Goal: Information Seeking & Learning: Find specific fact

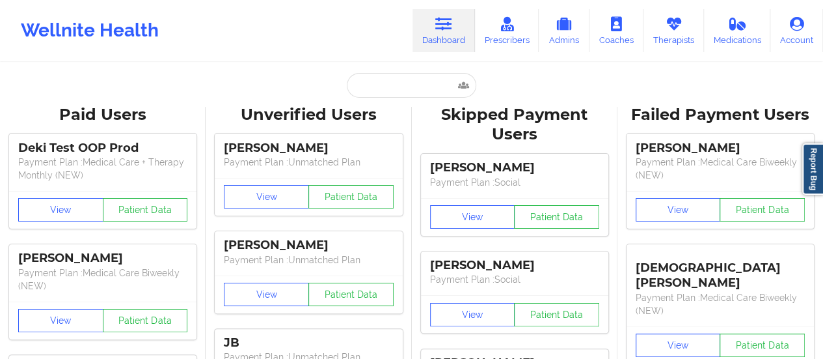
type input "[PERSON_NAME][EMAIL_ADDRESS][PERSON_NAME][PERSON_NAME][DOMAIN_NAME]"
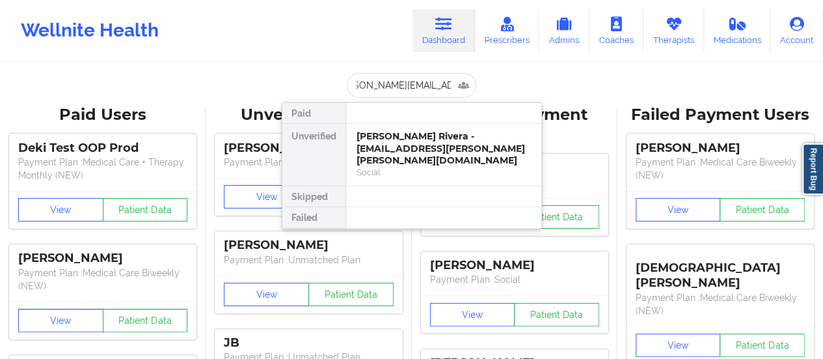
click at [381, 133] on div "[PERSON_NAME] Rivera - [EMAIL_ADDRESS][PERSON_NAME][PERSON_NAME][DOMAIN_NAME]" at bounding box center [444, 148] width 174 height 36
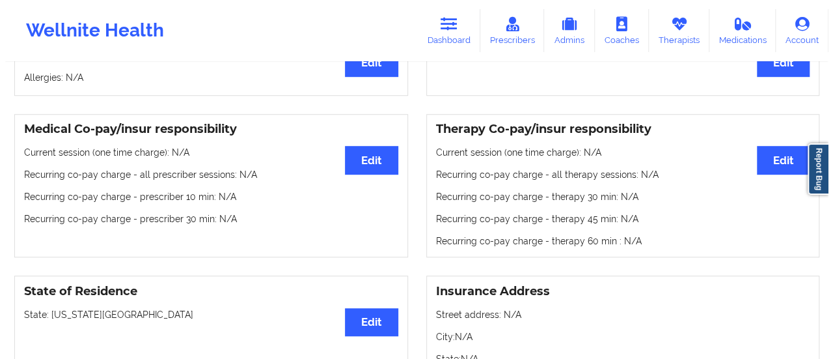
scroll to position [0, 0]
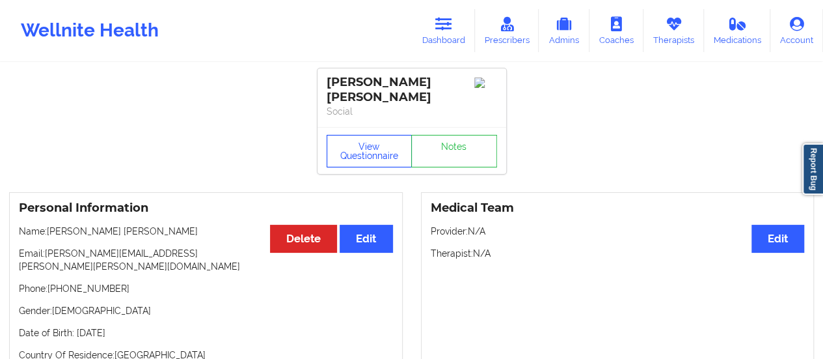
click at [345, 143] on button "View Questionnaire" at bounding box center [370, 151] width 86 height 33
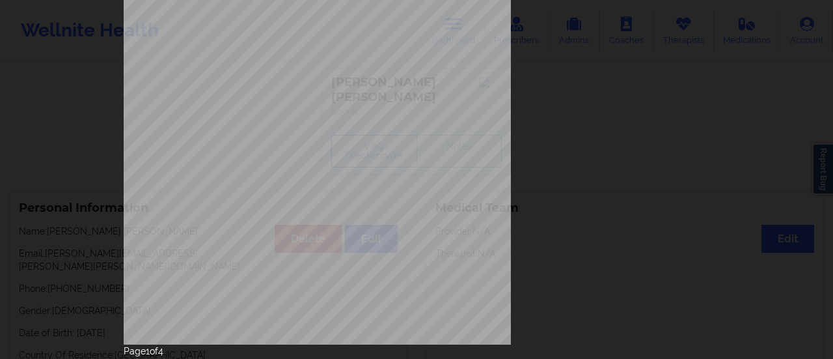
scroll to position [262, 0]
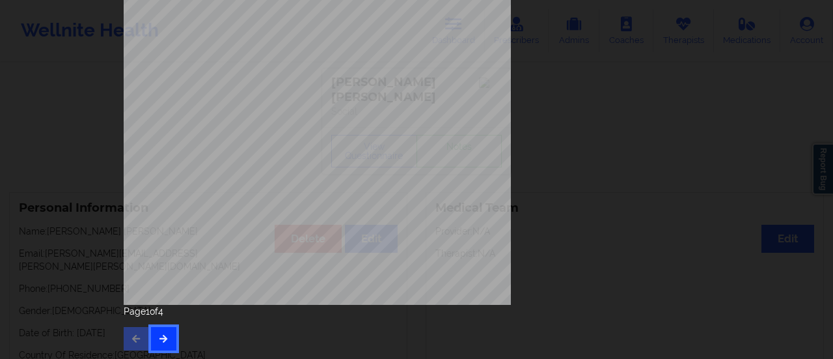
click at [169, 342] on button "button" at bounding box center [163, 338] width 25 height 23
click at [155, 348] on div "Feeling nervous, anxious, or on edge Not being able to stop or control worrying…" at bounding box center [417, 53] width 604 height 612
click at [155, 348] on button "button" at bounding box center [163, 338] width 25 height 23
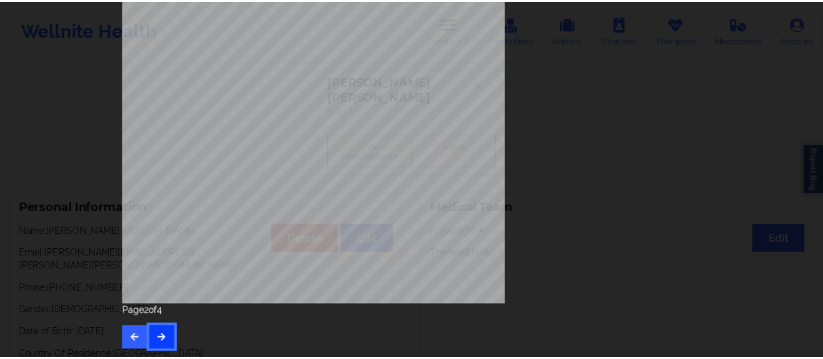
scroll to position [0, 0]
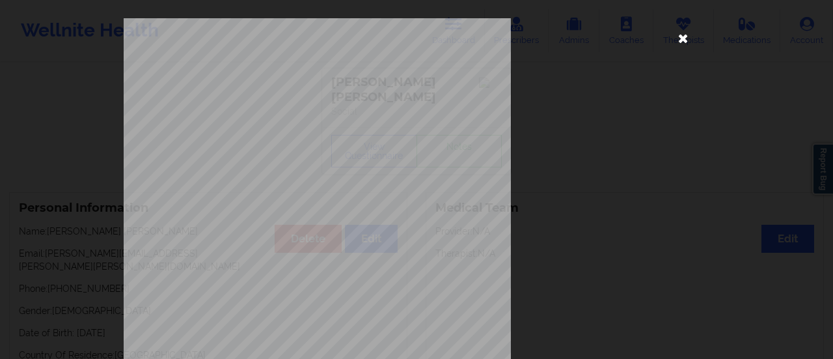
click at [689, 40] on icon at bounding box center [683, 37] width 21 height 21
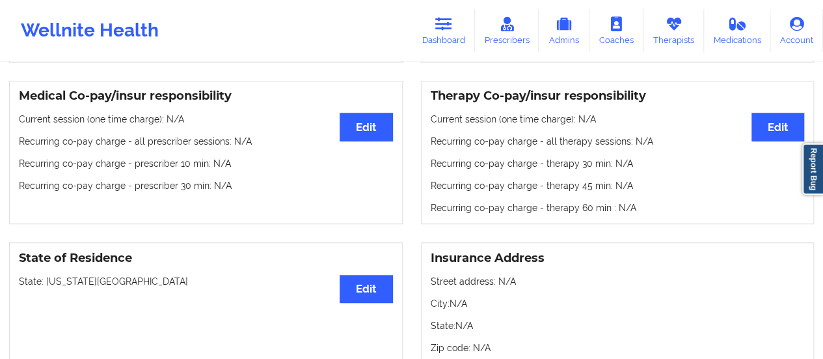
scroll to position [404, 0]
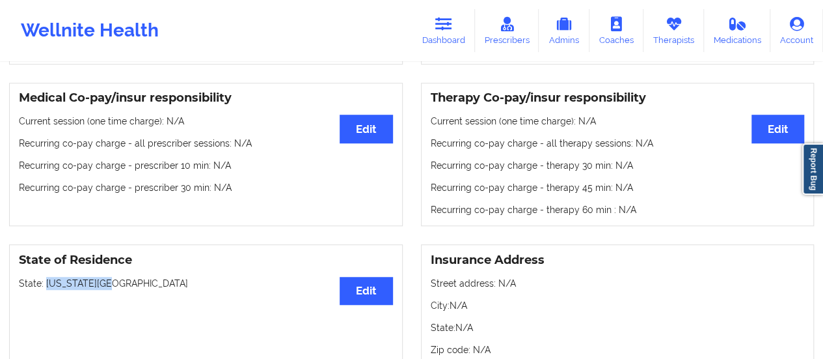
drag, startPoint x: 122, startPoint y: 258, endPoint x: 46, endPoint y: 255, distance: 76.2
click at [46, 277] on p "State: [US_STATE][GEOGRAPHIC_DATA]" at bounding box center [206, 283] width 374 height 13
copy p "[US_STATE][GEOGRAPHIC_DATA]"
click at [441, 42] on link "Dashboard" at bounding box center [444, 30] width 62 height 43
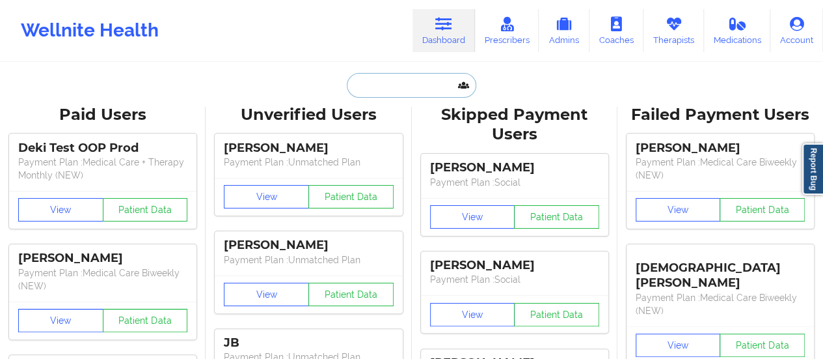
click at [413, 76] on input "text" at bounding box center [411, 85] width 129 height 25
paste input "[PERSON_NAME][EMAIL_ADDRESS][PERSON_NAME][DOMAIN_NAME]"
type input "[PERSON_NAME][EMAIL_ADDRESS][PERSON_NAME][DOMAIN_NAME]"
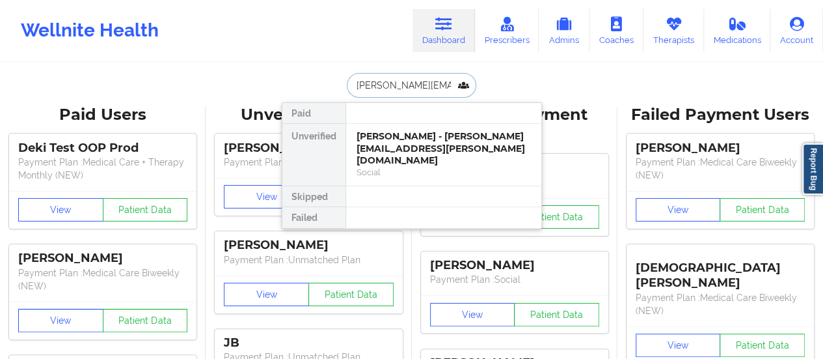
click at [432, 132] on div "[PERSON_NAME] - [PERSON_NAME][EMAIL_ADDRESS][PERSON_NAME][DOMAIN_NAME]" at bounding box center [444, 148] width 174 height 36
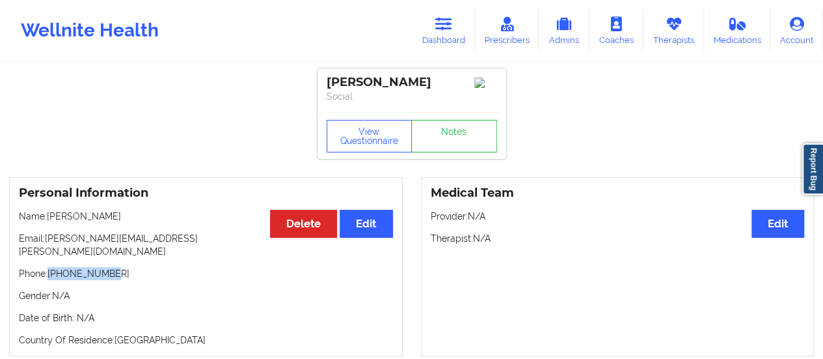
drag, startPoint x: 107, startPoint y: 266, endPoint x: 49, endPoint y: 262, distance: 57.4
click at [49, 267] on p "Phone: [PHONE_NUMBER]" at bounding box center [206, 273] width 374 height 13
copy p "[PHONE_NUMBER]"
click at [361, 152] on button "View Questionnaire" at bounding box center [370, 136] width 86 height 33
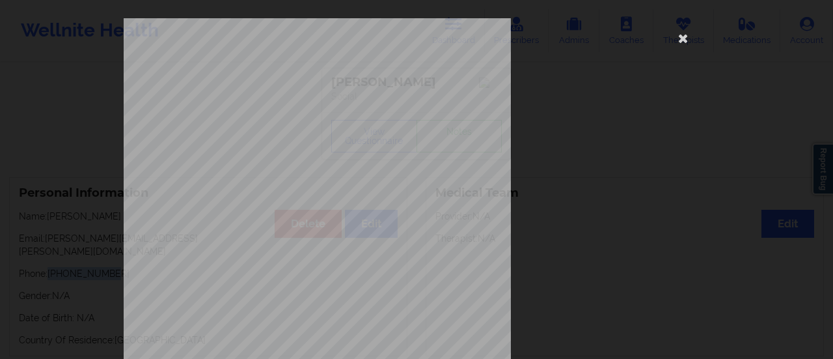
scroll to position [262, 0]
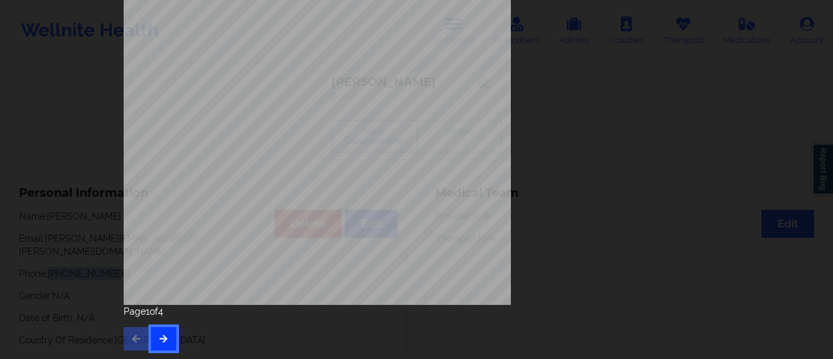
click at [163, 331] on button "button" at bounding box center [163, 338] width 25 height 23
click at [165, 343] on button "button" at bounding box center [163, 338] width 25 height 23
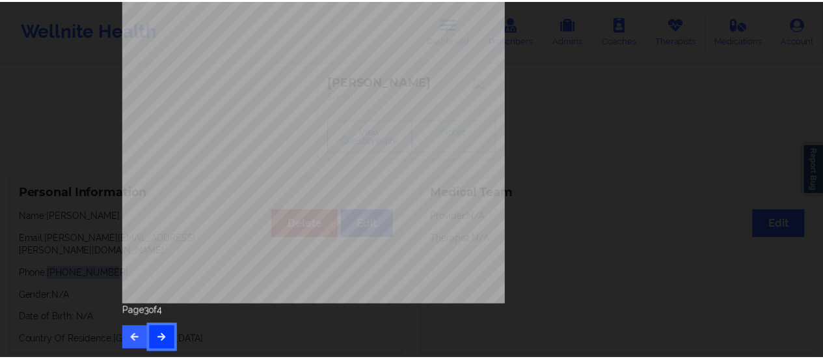
scroll to position [0, 0]
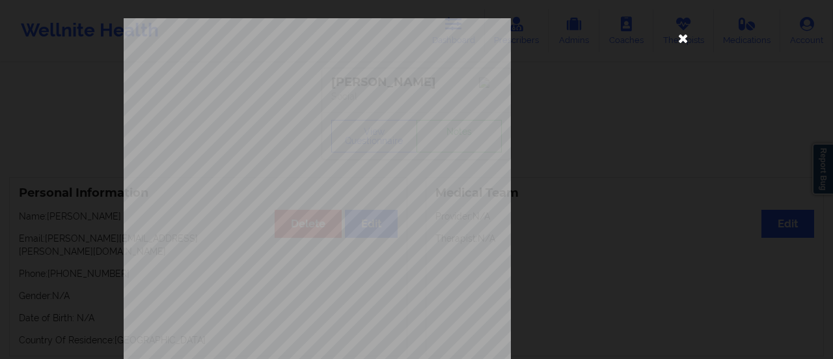
click at [686, 34] on icon at bounding box center [683, 37] width 21 height 21
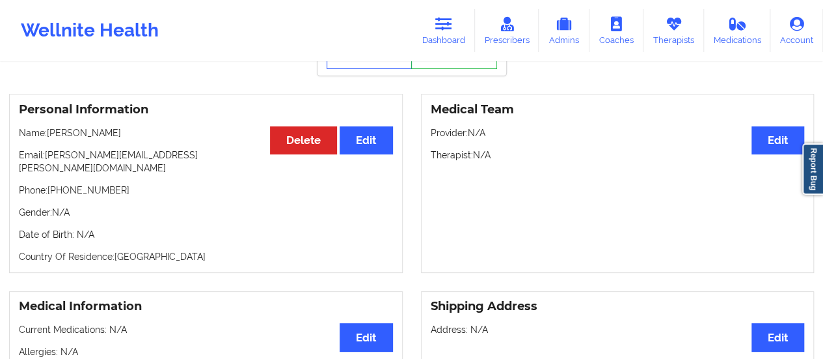
scroll to position [83, 0]
